Goal: Use online tool/utility: Utilize a website feature to perform a specific function

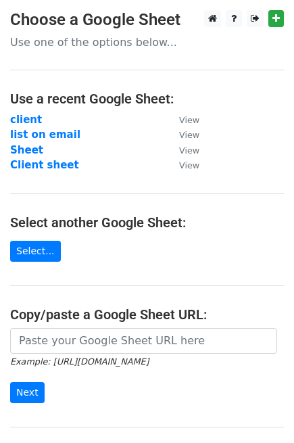
scroll to position [37, 0]
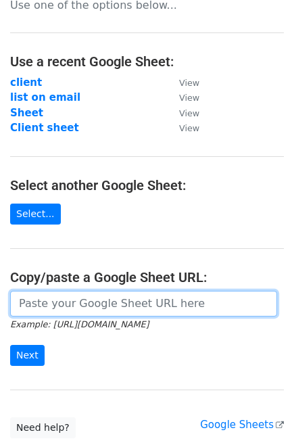
click at [91, 304] on input "url" at bounding box center [143, 304] width 267 height 26
paste input "[URL][DOMAIN_NAME]"
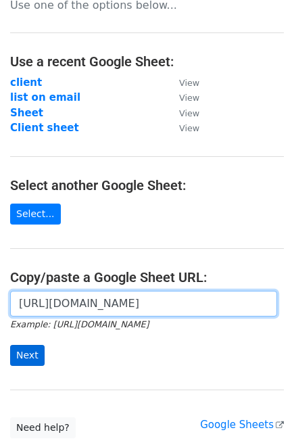
type input "[URL][DOMAIN_NAME]"
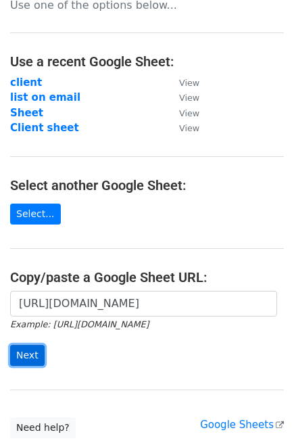
scroll to position [0, 0]
click at [32, 362] on input "Next" at bounding box center [27, 355] width 35 height 21
